Goal: Check status: Check status

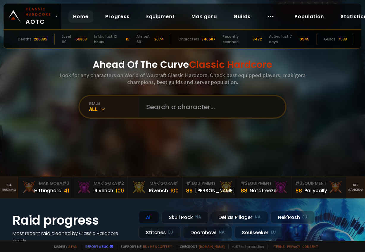
click at [203, 109] on input "text" at bounding box center [211, 106] width 136 height 21
type input "uglyhorse"
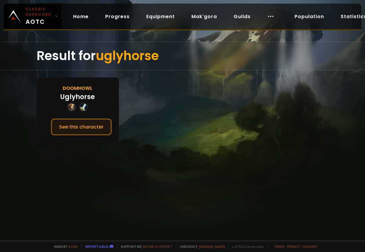
click at [101, 131] on button "See this character" at bounding box center [81, 126] width 61 height 17
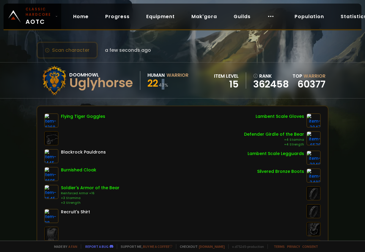
drag, startPoint x: 161, startPoint y: 87, endPoint x: 167, endPoint y: 87, distance: 6.0
click at [166, 87] on small "43 %" at bounding box center [164, 85] width 10 height 6
drag, startPoint x: 171, startPoint y: 89, endPoint x: 175, endPoint y: 87, distance: 5.0
click at [171, 89] on div "22 43 %" at bounding box center [167, 84] width 41 height 11
